Goal: Go to known website: Go to known website

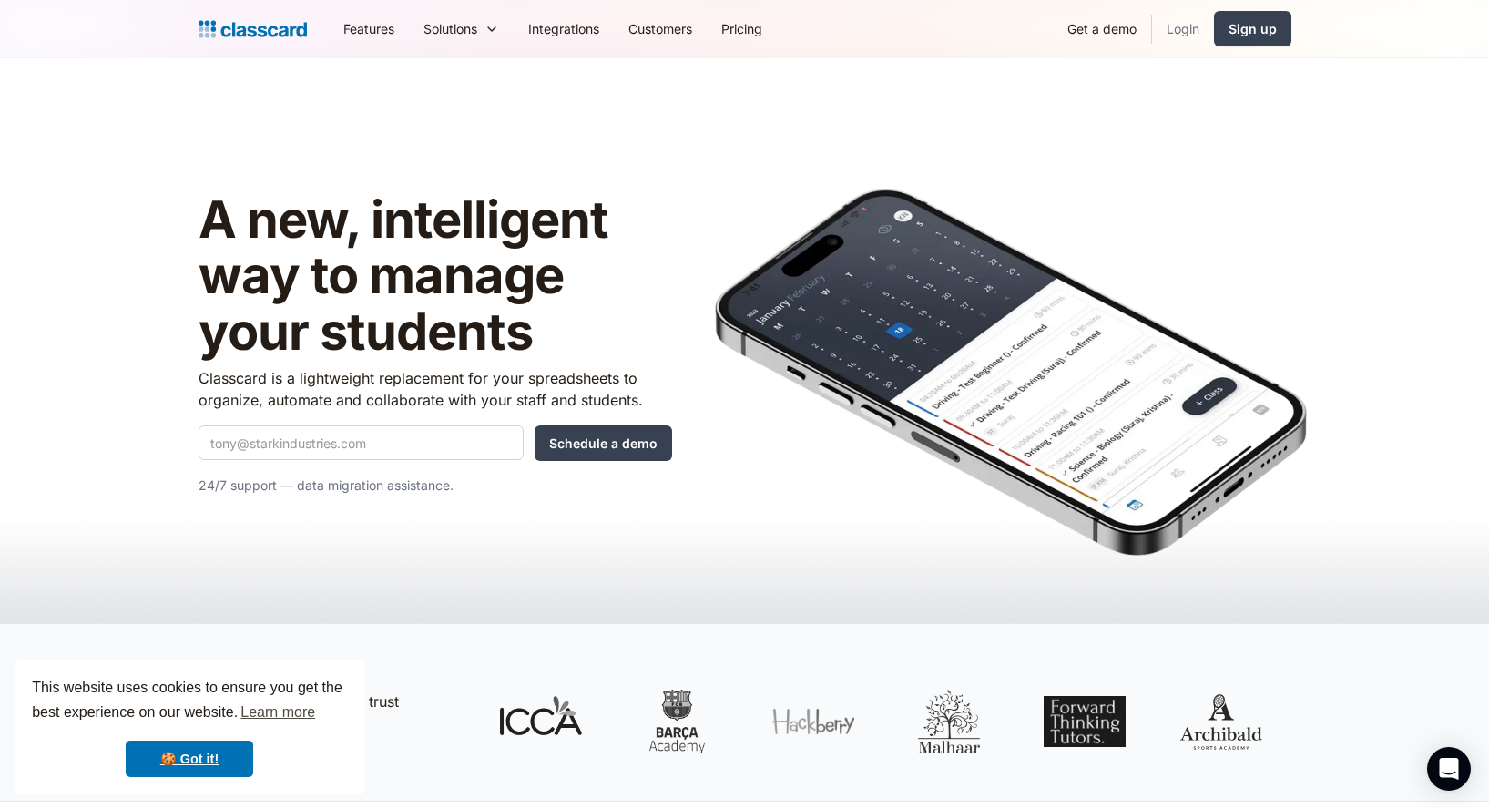
click at [1182, 29] on link "Login" at bounding box center [1183, 28] width 62 height 41
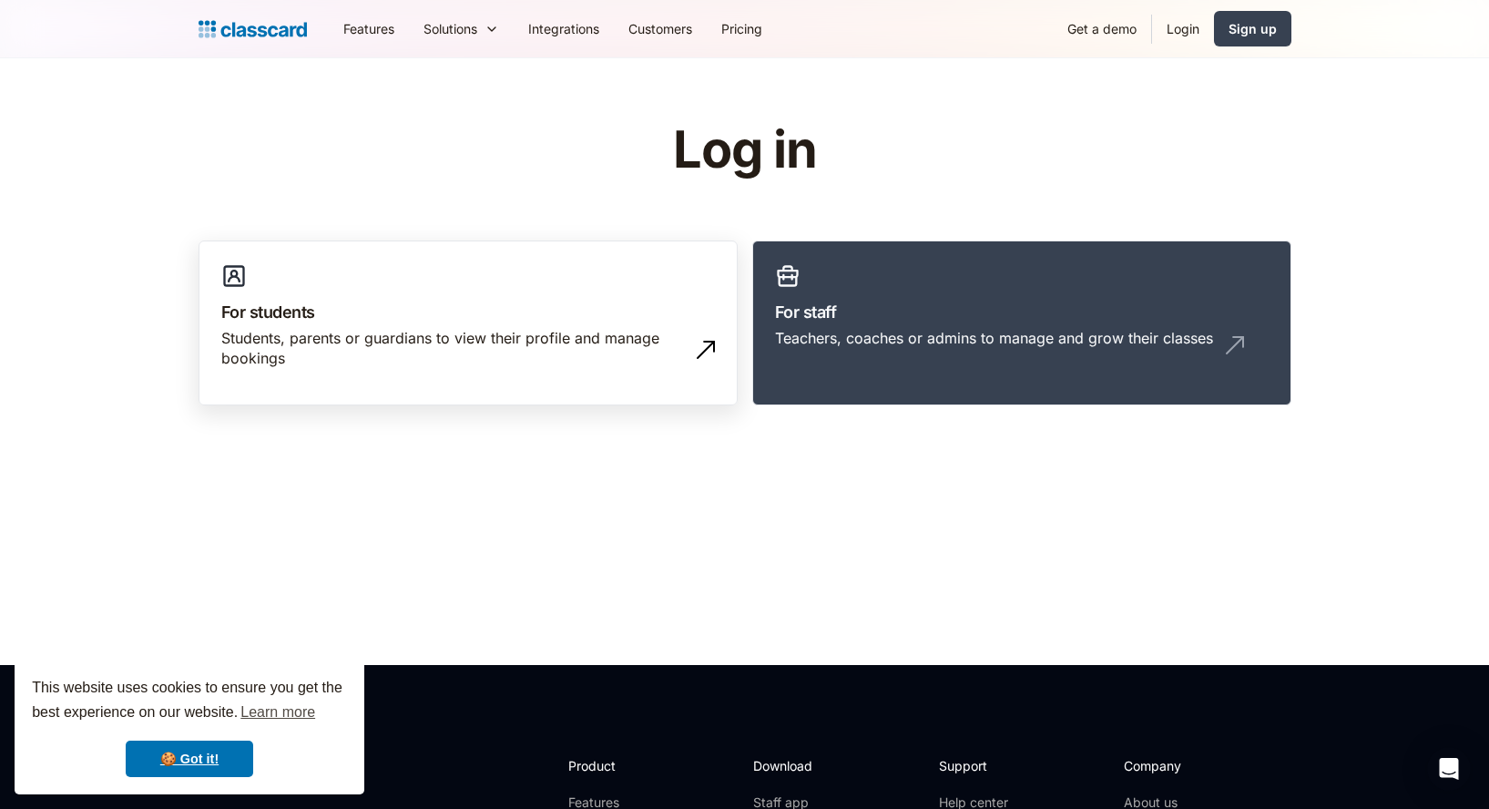
click at [430, 331] on div "Students, parents or guardians to view their profile and manage bookings" at bounding box center [449, 348] width 457 height 41
